Goal: Task Accomplishment & Management: Manage account settings

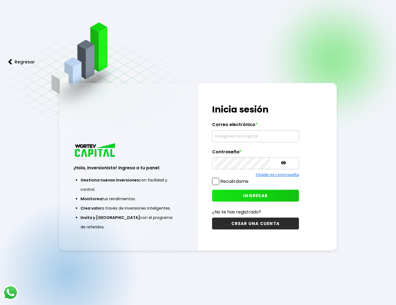
type input "[EMAIL_ADDRESS][DOMAIN_NAME]"
click at [243, 194] on span "INGRESAR" at bounding box center [255, 196] width 25 height 6
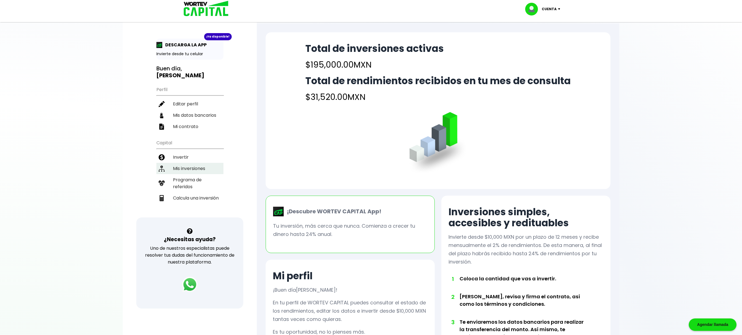
click at [189, 166] on li "Mis inversiones" at bounding box center [189, 168] width 67 height 11
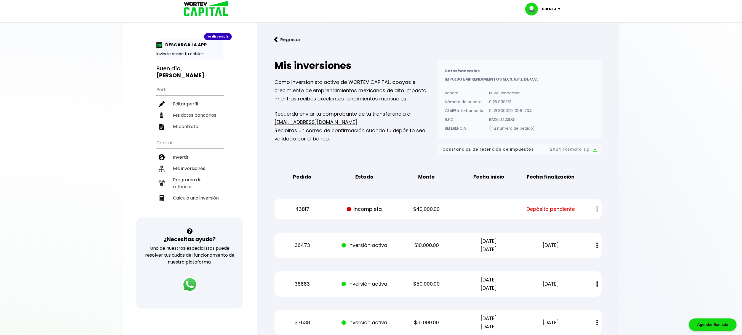
click at [404, 8] on p "Cuenta" at bounding box center [549, 9] width 15 height 8
click at [404, 36] on li "Cerrar sesión" at bounding box center [543, 36] width 44 height 11
